Goal: Task Accomplishment & Management: Use online tool/utility

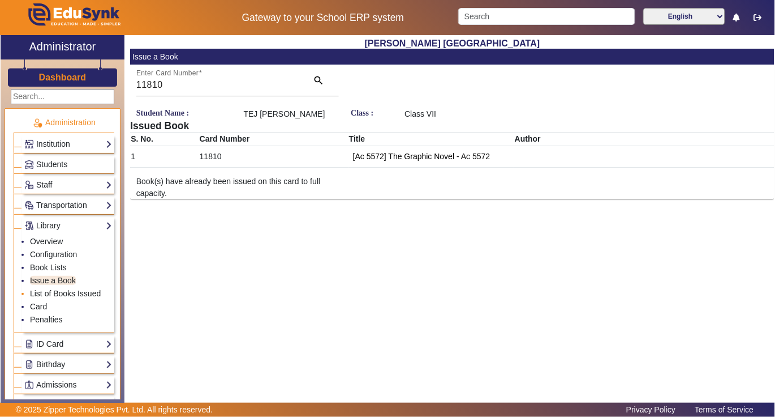
click at [68, 297] on link "List of Books Issued" at bounding box center [65, 293] width 71 height 9
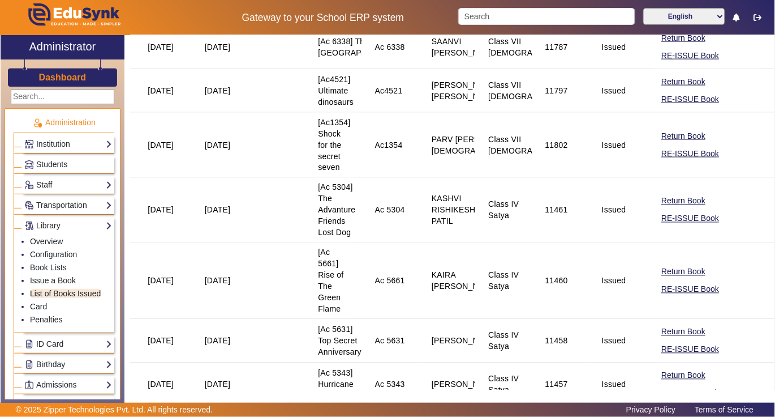
scroll to position [453, 0]
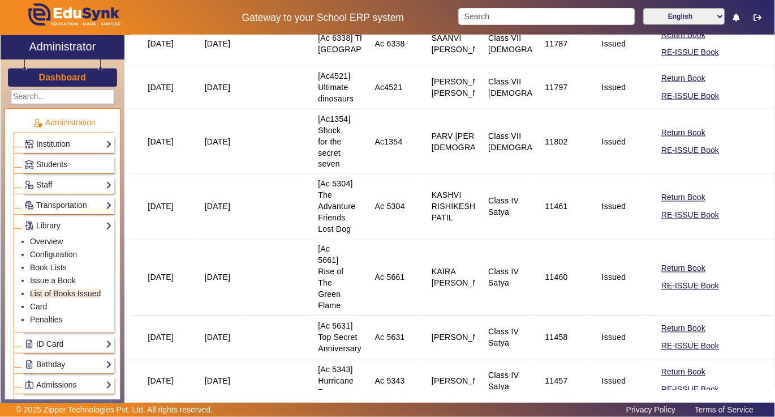
click at [46, 163] on span "Students" at bounding box center [51, 164] width 31 height 9
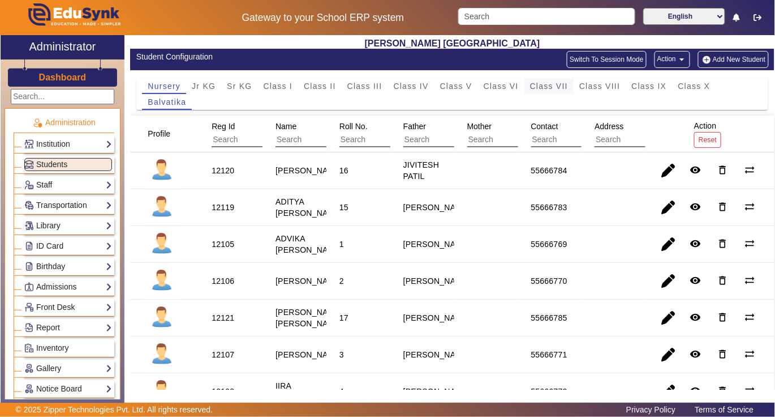
click at [546, 88] on span "Class VII" at bounding box center [549, 86] width 38 height 8
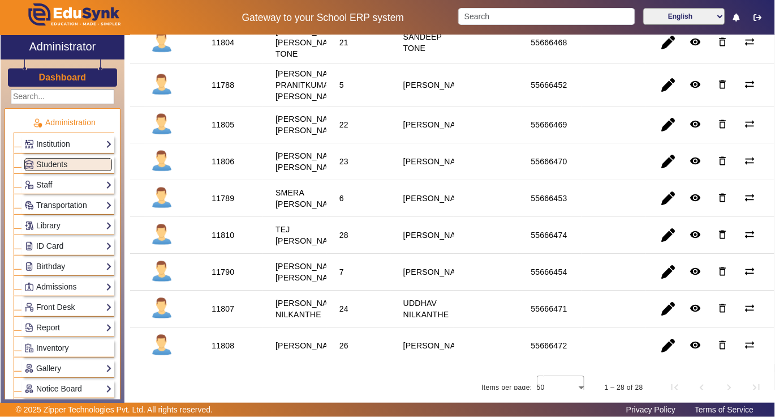
scroll to position [906, 0]
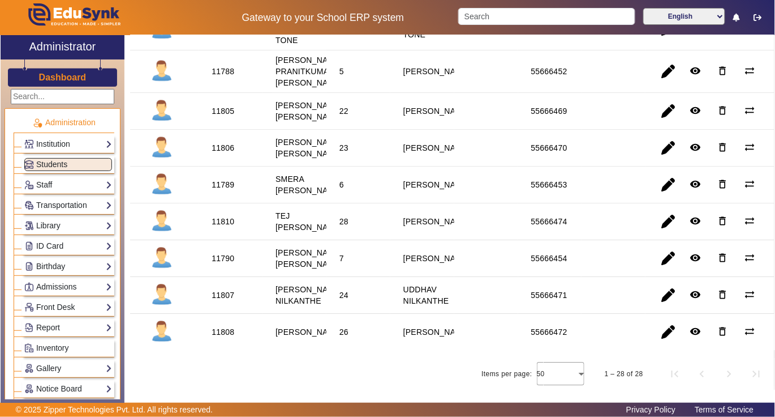
click at [225, 153] on div "11806" at bounding box center [223, 147] width 23 height 11
copy div "11806"
click at [44, 228] on link "Library" at bounding box center [68, 225] width 88 height 13
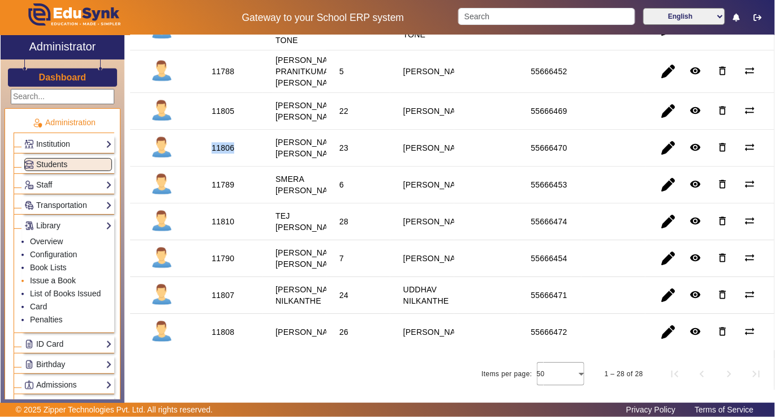
click at [63, 279] on link "Issue a Book" at bounding box center [53, 280] width 46 height 9
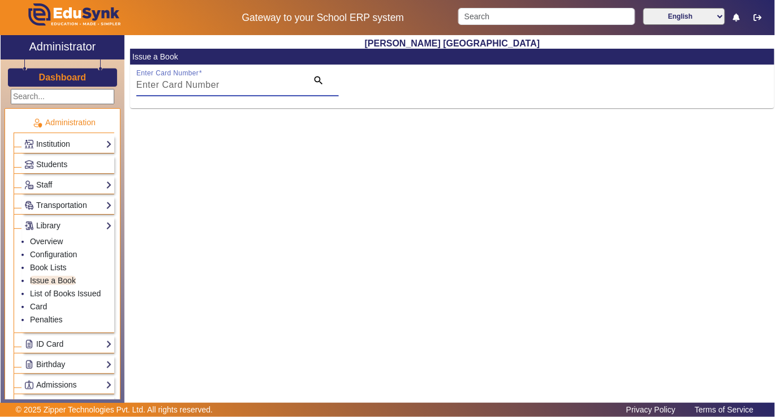
click at [252, 84] on input "Enter Card Number" at bounding box center [218, 85] width 165 height 14
paste input "11806"
type input "11806"
click at [317, 79] on mat-icon "search" at bounding box center [318, 80] width 11 height 11
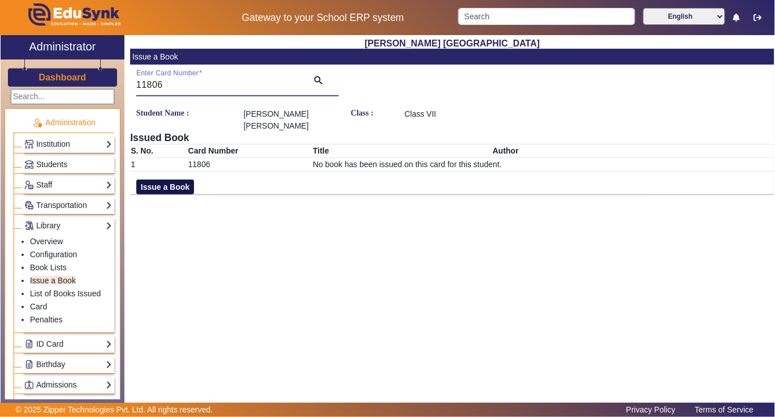
click at [181, 185] on button "Issue a Book" at bounding box center [165, 186] width 58 height 15
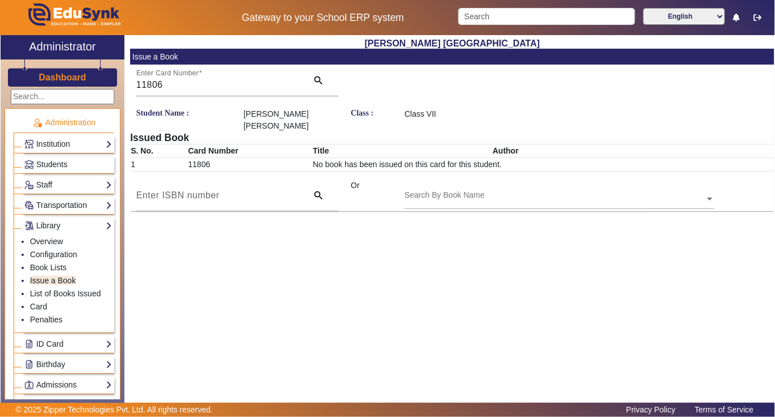
click at [532, 191] on div "Search By Book Name" at bounding box center [555, 185] width 300 height 13
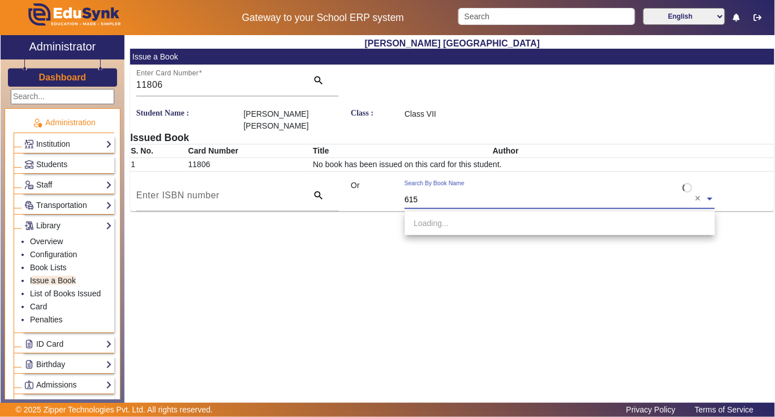
type input "6157"
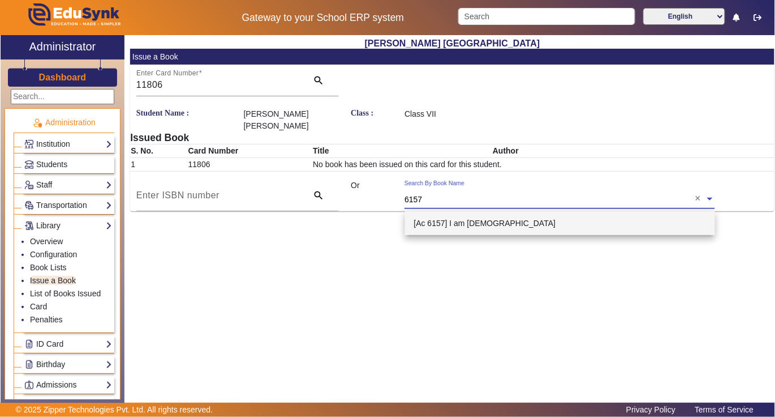
click at [480, 221] on span "[Ac 6157] I am [DEMOGRAPHIC_DATA]" at bounding box center [485, 222] width 142 height 9
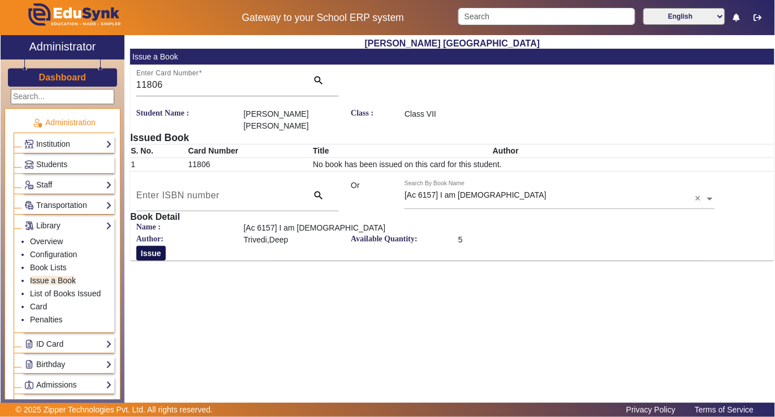
click at [149, 255] on button "Issue" at bounding box center [150, 253] width 29 height 15
